Goal: Task Accomplishment & Management: Complete application form

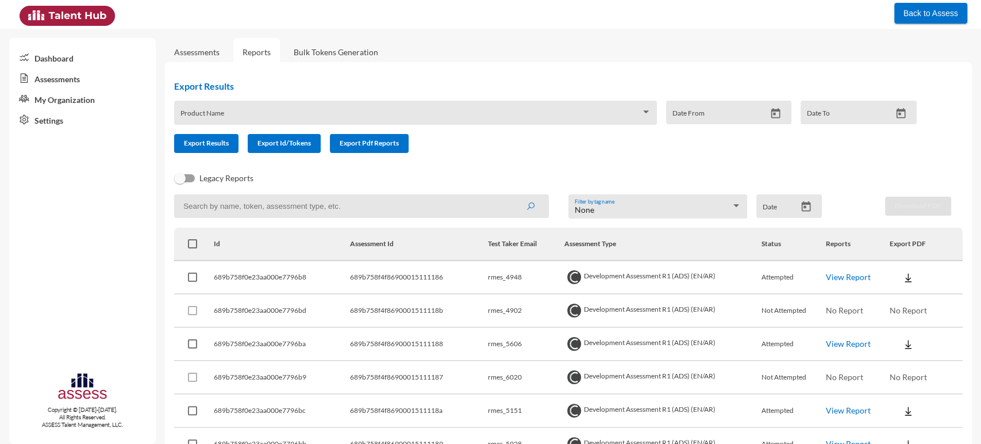
click at [87, 82] on link "Assessments" at bounding box center [82, 78] width 147 height 21
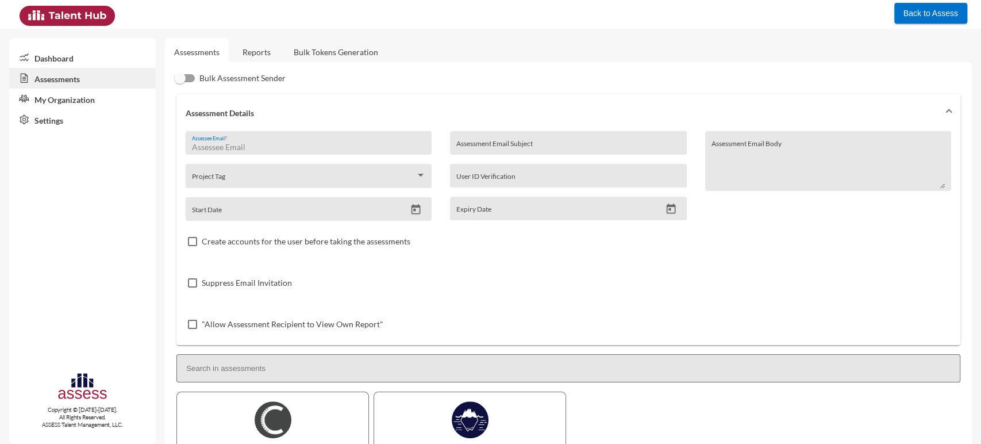
click at [233, 146] on input "Assessee Email *" at bounding box center [309, 147] width 234 height 9
click at [182, 79] on div at bounding box center [179, 77] width 11 height 11
click at [180, 82] on input "Bulk Assessment Sender" at bounding box center [179, 82] width 1 height 1
checkbox input "true"
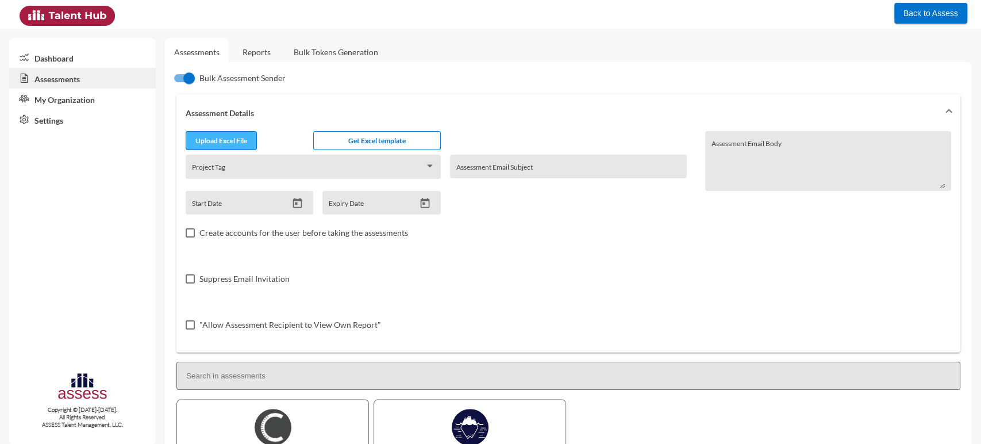
click at [224, 133] on button "Upload Excel File" at bounding box center [221, 140] width 71 height 19
click at [234, 139] on input "file" at bounding box center [221, 142] width 70 height 12
type input "C:\fakepath\Batch 1 potentiality.xlsx"
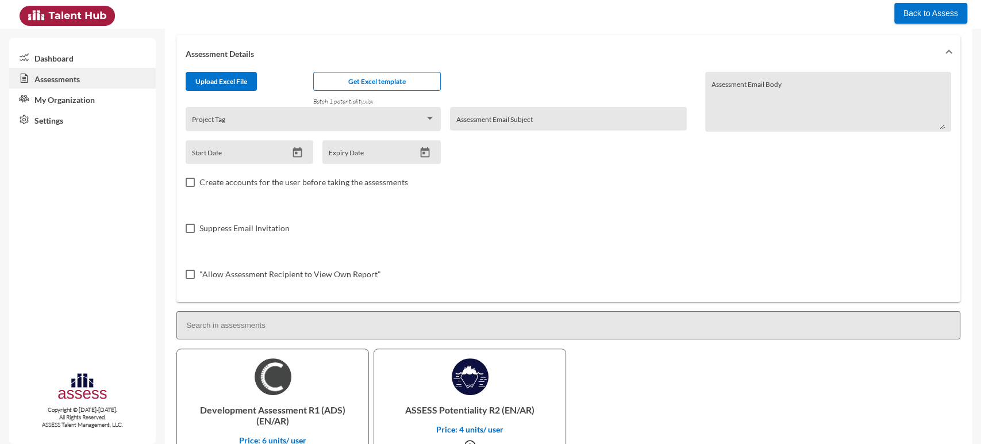
scroll to position [137, 0]
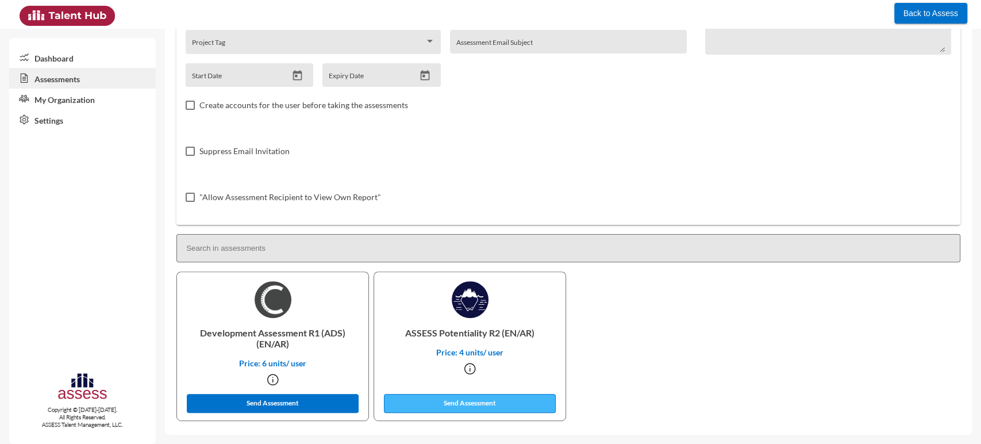
click at [456, 406] on button "Send Assessment" at bounding box center [470, 403] width 172 height 19
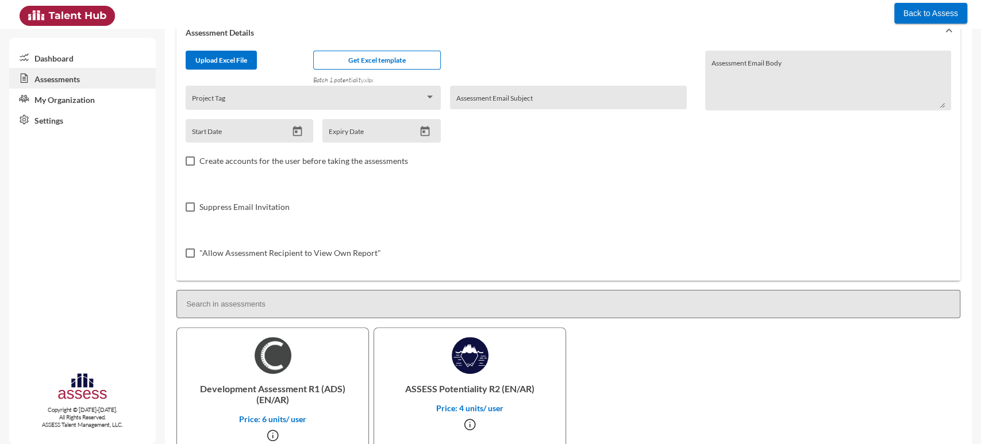
scroll to position [0, 0]
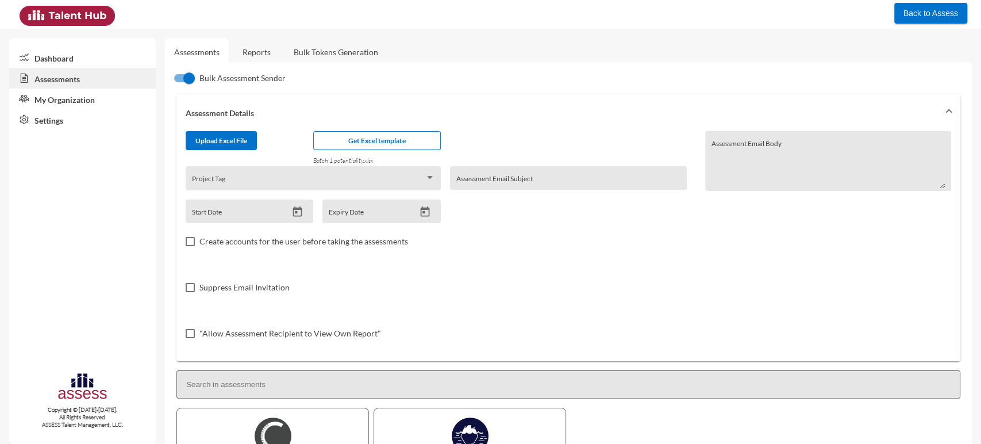
click at [75, 69] on link "Assessments" at bounding box center [82, 78] width 147 height 21
click at [44, 49] on link "Dashboard" at bounding box center [82, 57] width 147 height 21
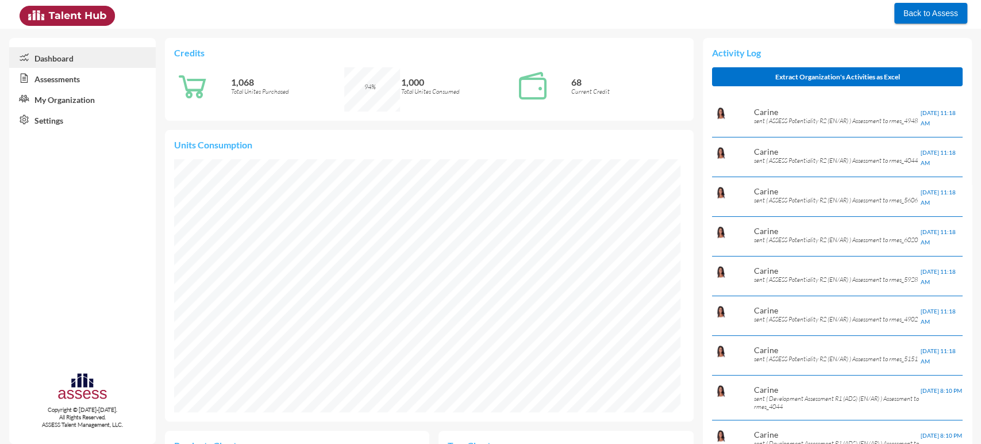
scroll to position [115, 244]
click at [47, 105] on link "My Organization" at bounding box center [82, 99] width 147 height 21
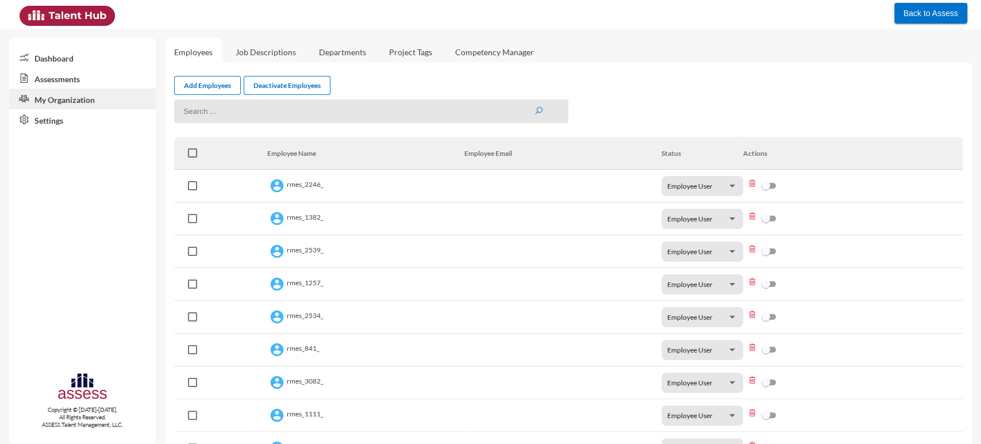
click at [71, 77] on link "Assessments" at bounding box center [82, 78] width 147 height 21
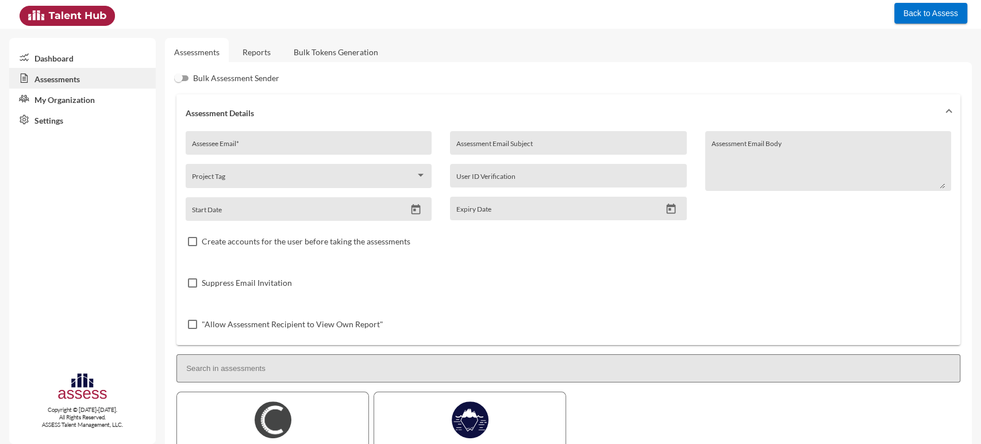
click at [263, 141] on div "Assessee Email *" at bounding box center [309, 145] width 234 height 17
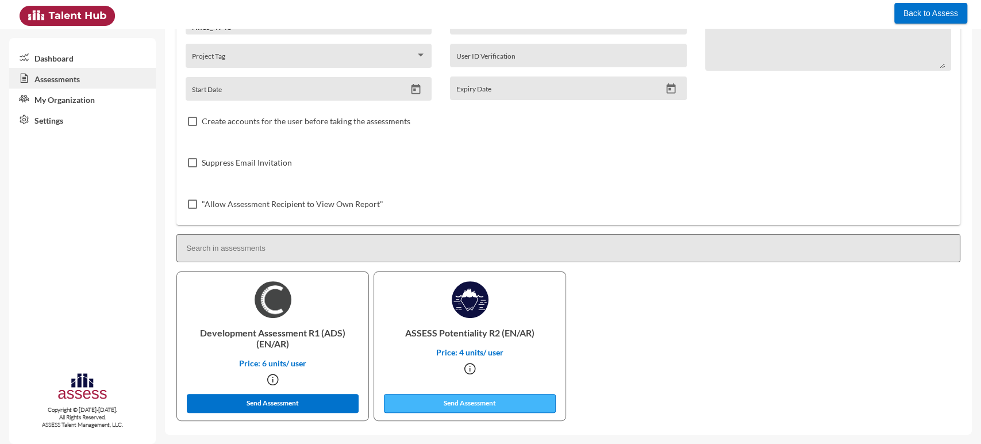
type input "rmes_4948"
click at [451, 406] on button "Send Assessment" at bounding box center [470, 403] width 172 height 19
